Goal: Task Accomplishment & Management: Use online tool/utility

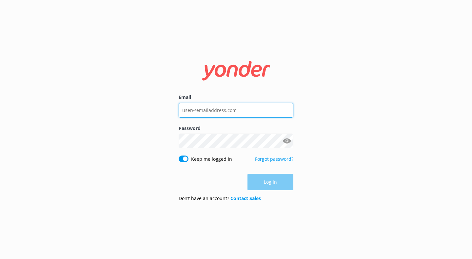
type input "[EMAIL_ADDRESS][DOMAIN_NAME]"
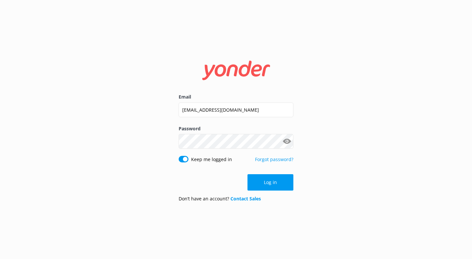
click at [289, 184] on button "Log in" at bounding box center [271, 182] width 46 height 16
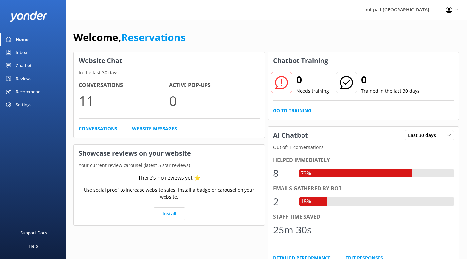
click at [27, 53] on link "Inbox" at bounding box center [33, 52] width 66 height 13
